Goal: Information Seeking & Learning: Learn about a topic

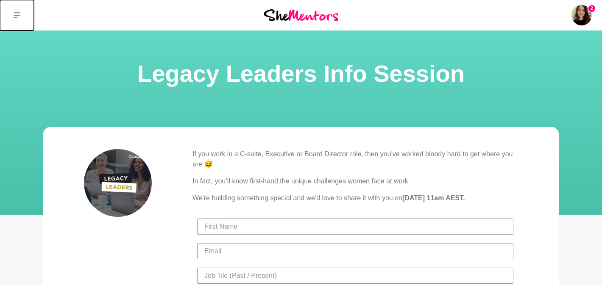
click at [18, 14] on icon at bounding box center [17, 15] width 7 height 7
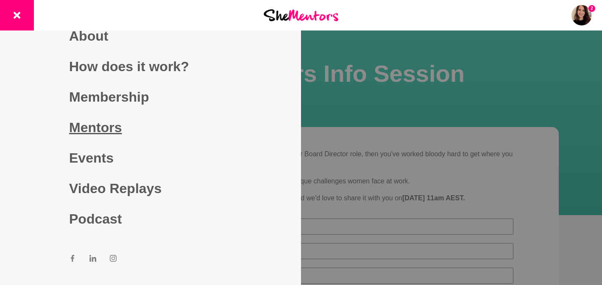
click at [109, 131] on link "Mentors" at bounding box center [150, 127] width 163 height 31
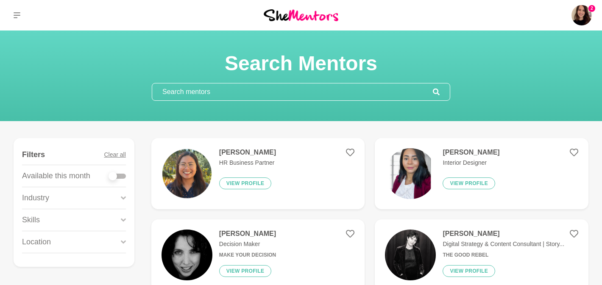
click at [255, 94] on input "text" at bounding box center [292, 91] width 280 height 17
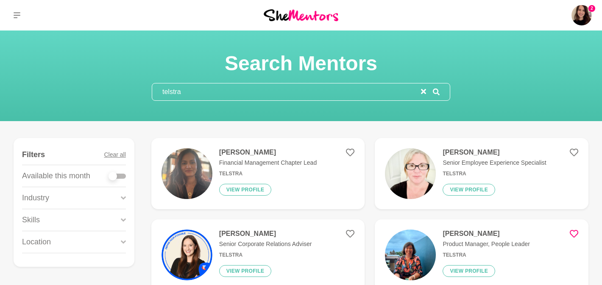
drag, startPoint x: 320, startPoint y: 151, endPoint x: 283, endPoint y: 191, distance: 54.0
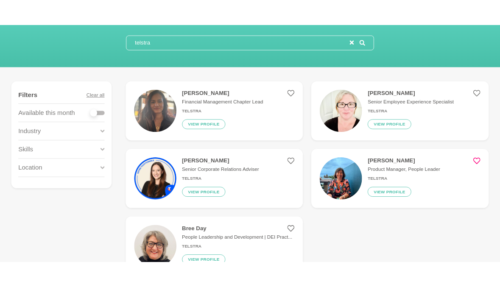
scroll to position [72, 0]
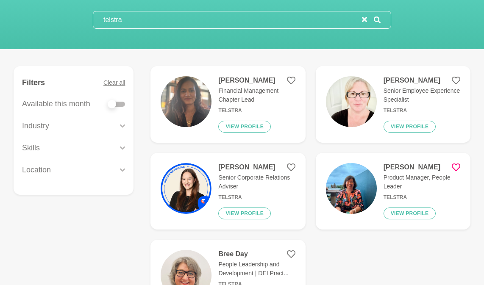
click at [126, 24] on input "telstra" at bounding box center [227, 19] width 269 height 17
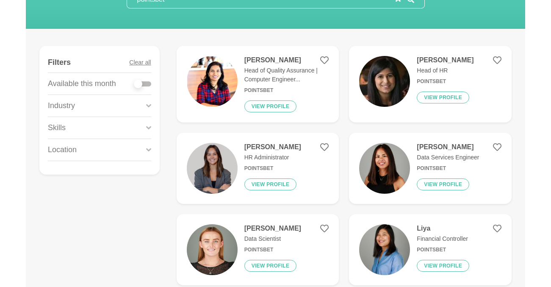
scroll to position [81, 0]
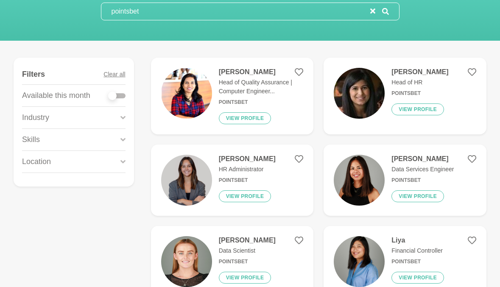
click at [139, 12] on input "pointsbet" at bounding box center [235, 11] width 269 height 17
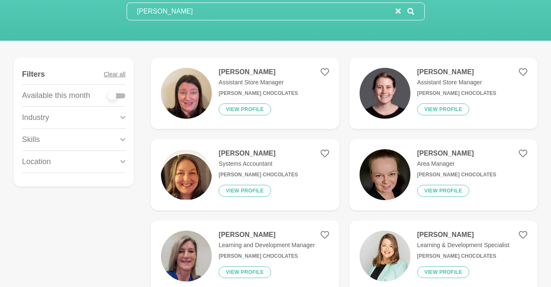
click at [169, 14] on input "[PERSON_NAME]" at bounding box center [261, 11] width 269 height 17
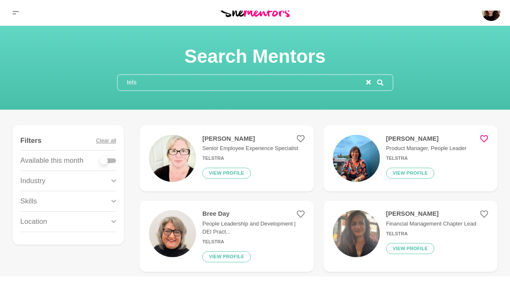
scroll to position [28, 0]
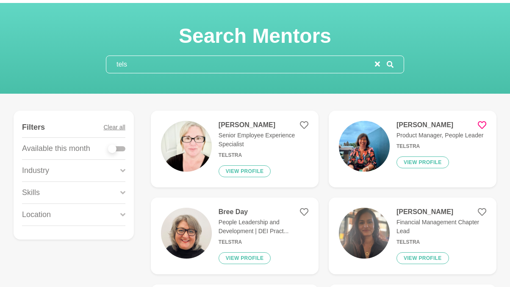
type input "tels"
